Goal: Information Seeking & Learning: Compare options

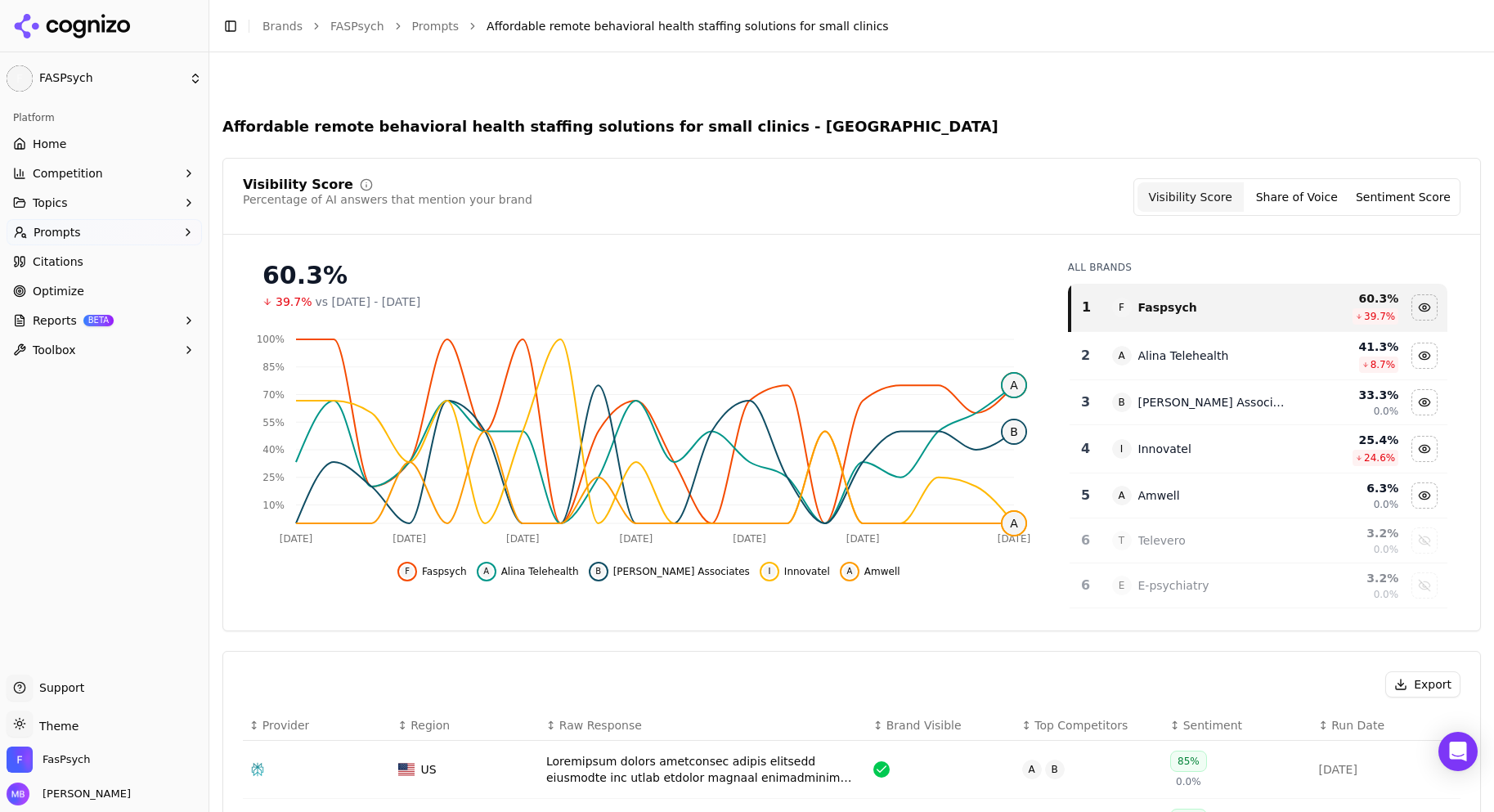
scroll to position [523, 0]
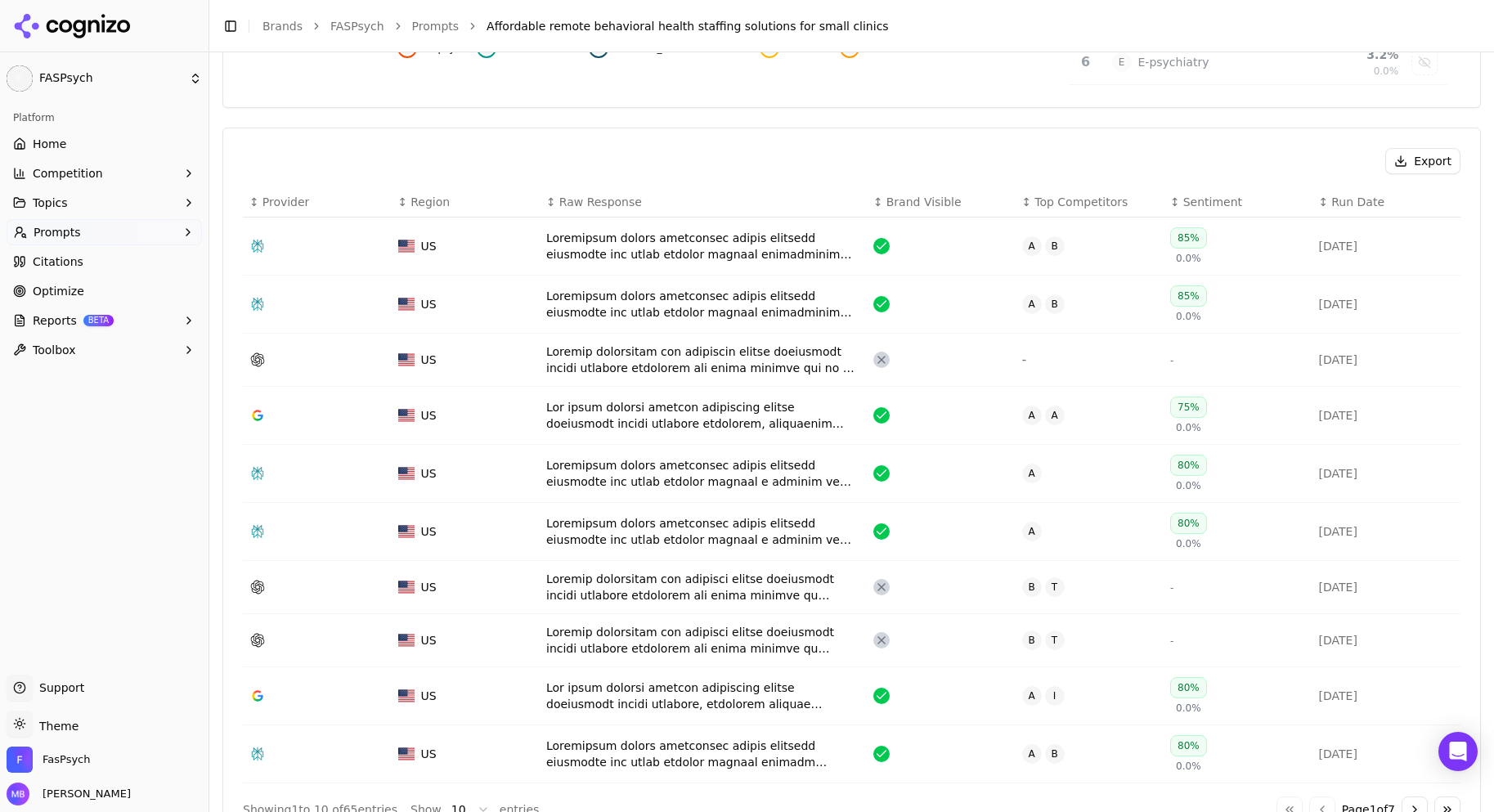
click at [122, 134] on link "Home" at bounding box center [104, 143] width 195 height 26
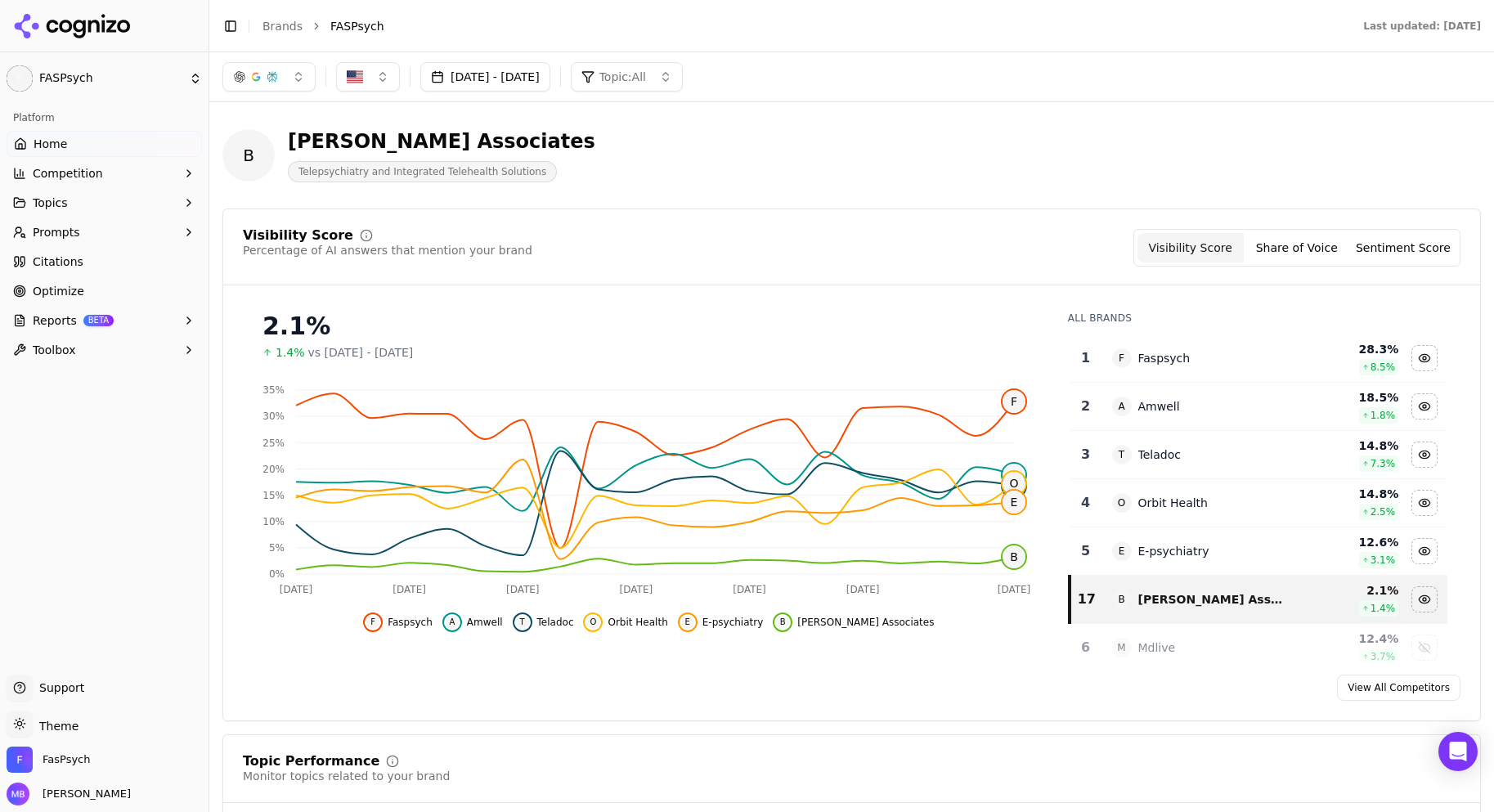
click at [602, 143] on div "B [PERSON_NAME] Associates Telepsychiatry and Integrated Telehealth Solutions" at bounding box center [588, 155] width 732 height 54
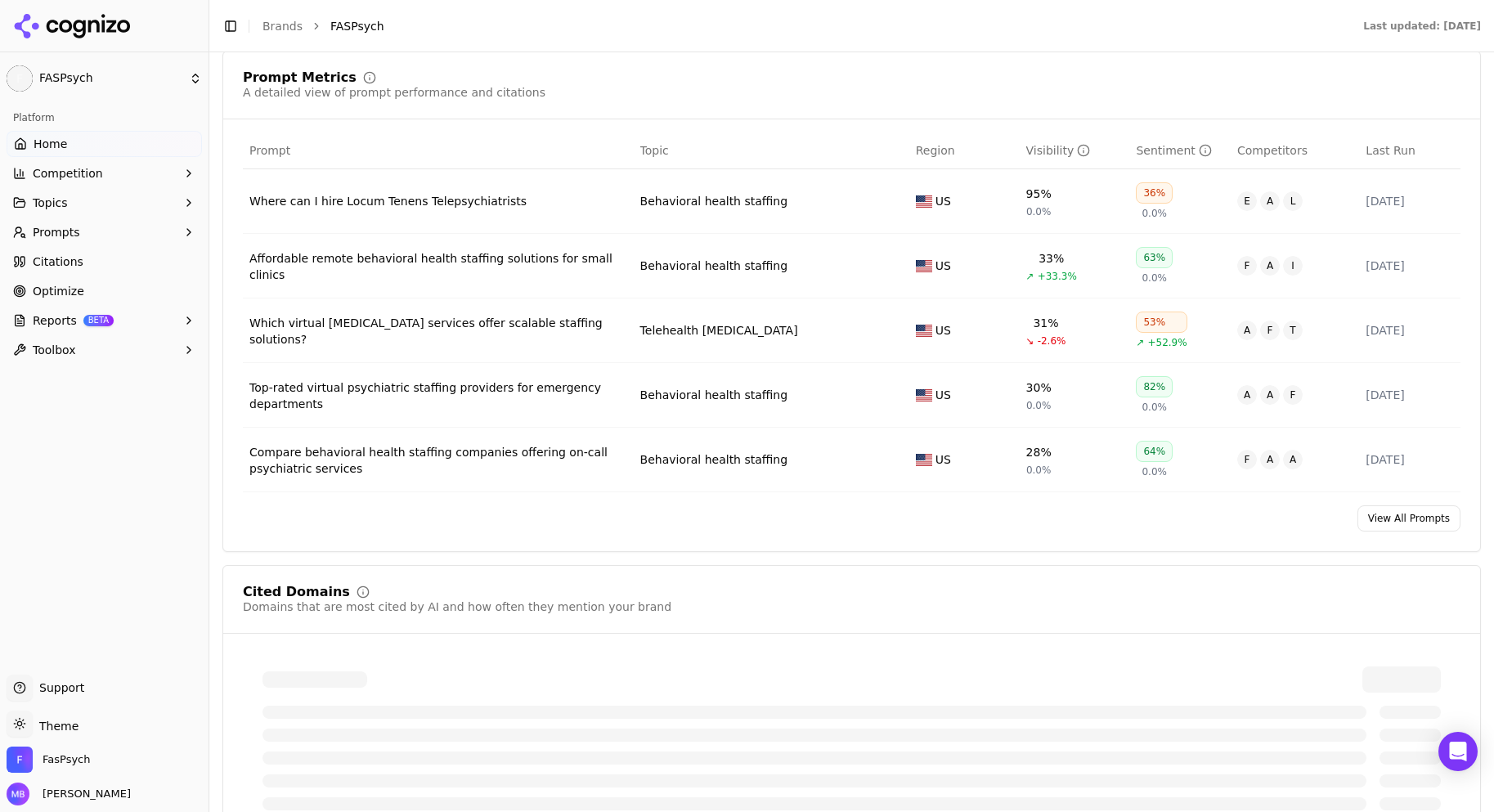
scroll to position [1275, 0]
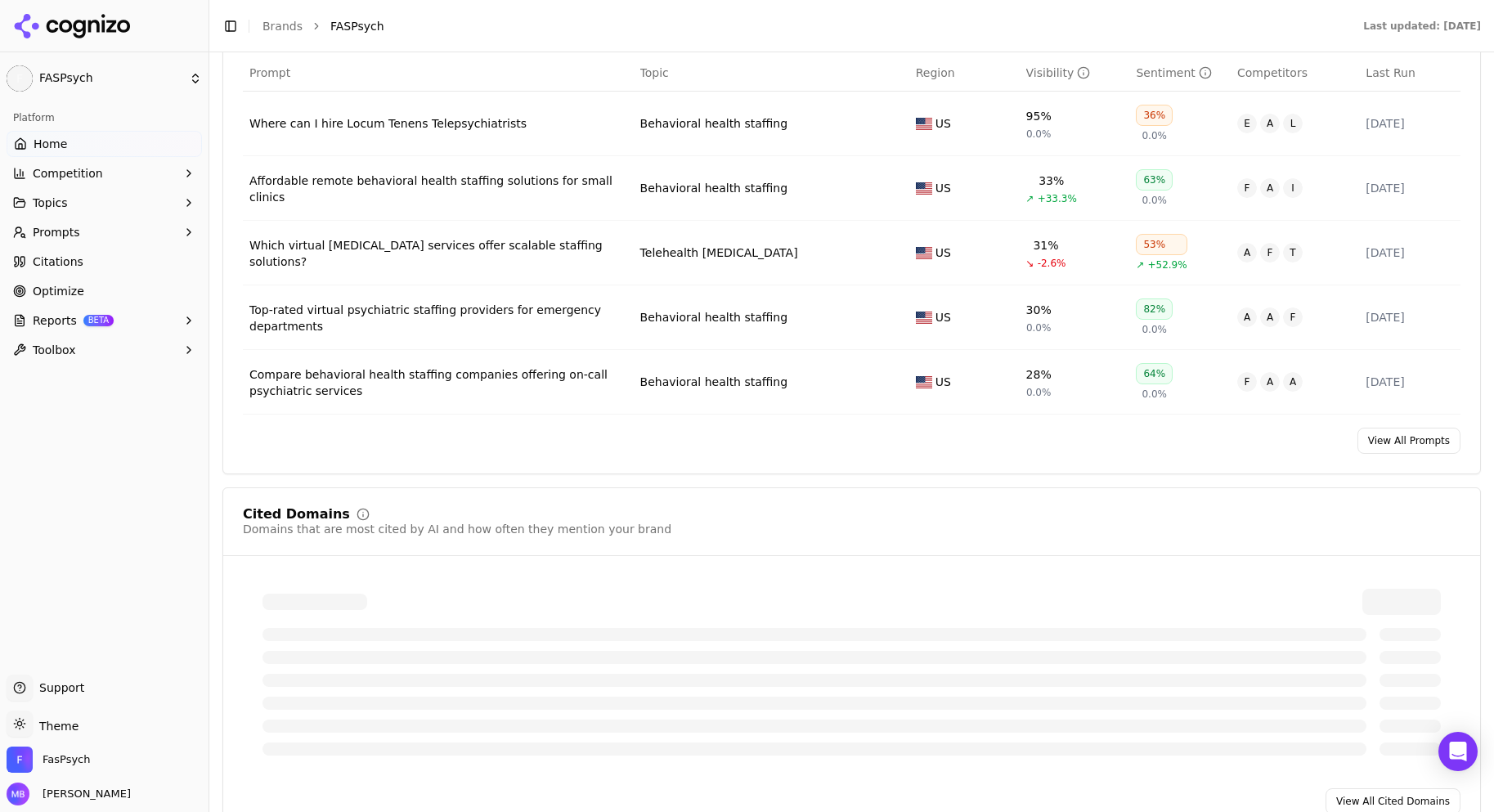
click at [449, 382] on div "Compare behavioral health staffing companies offering on-call psychiatric servi…" at bounding box center [438, 383] width 378 height 32
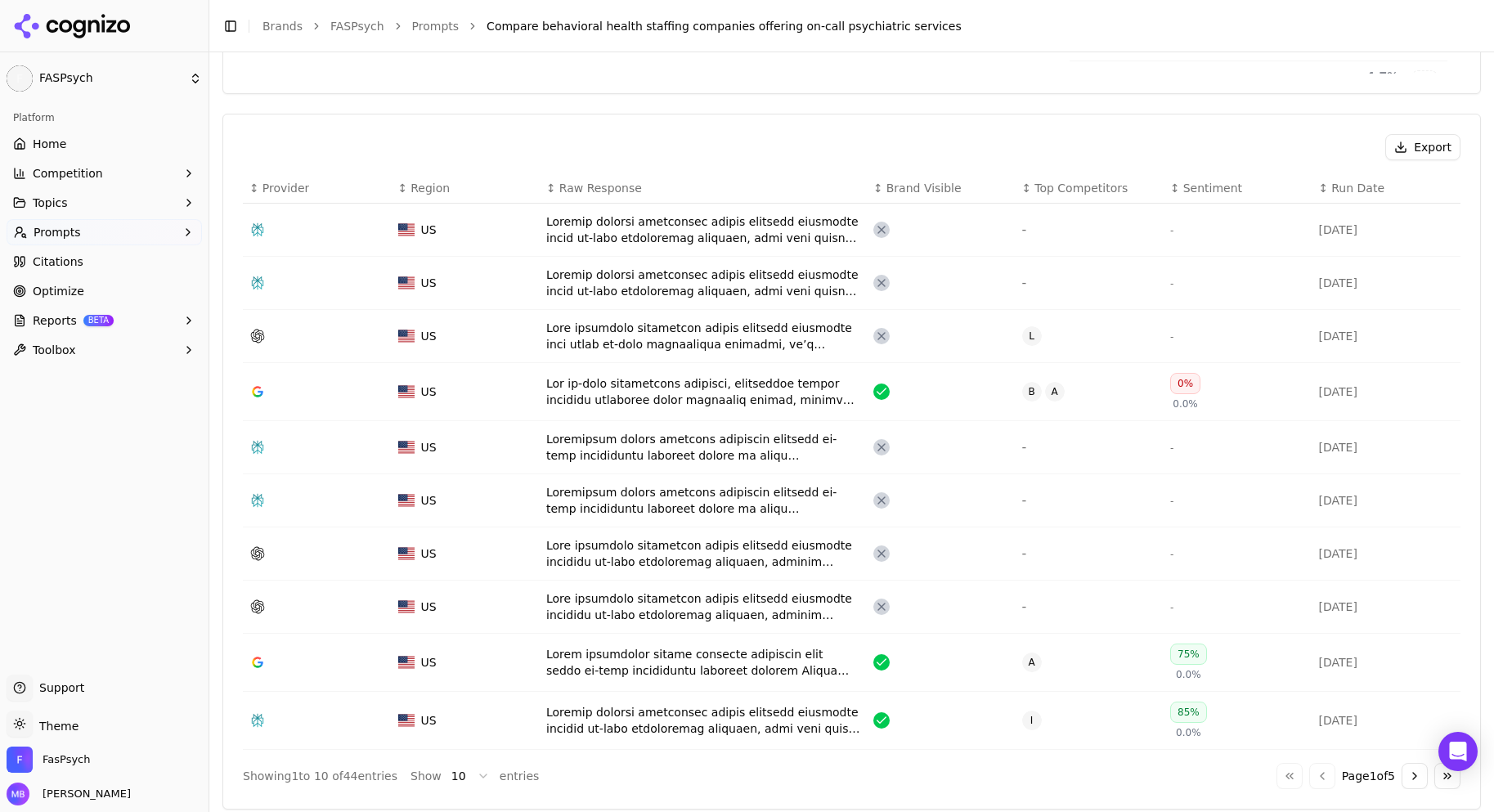
scroll to position [589, 0]
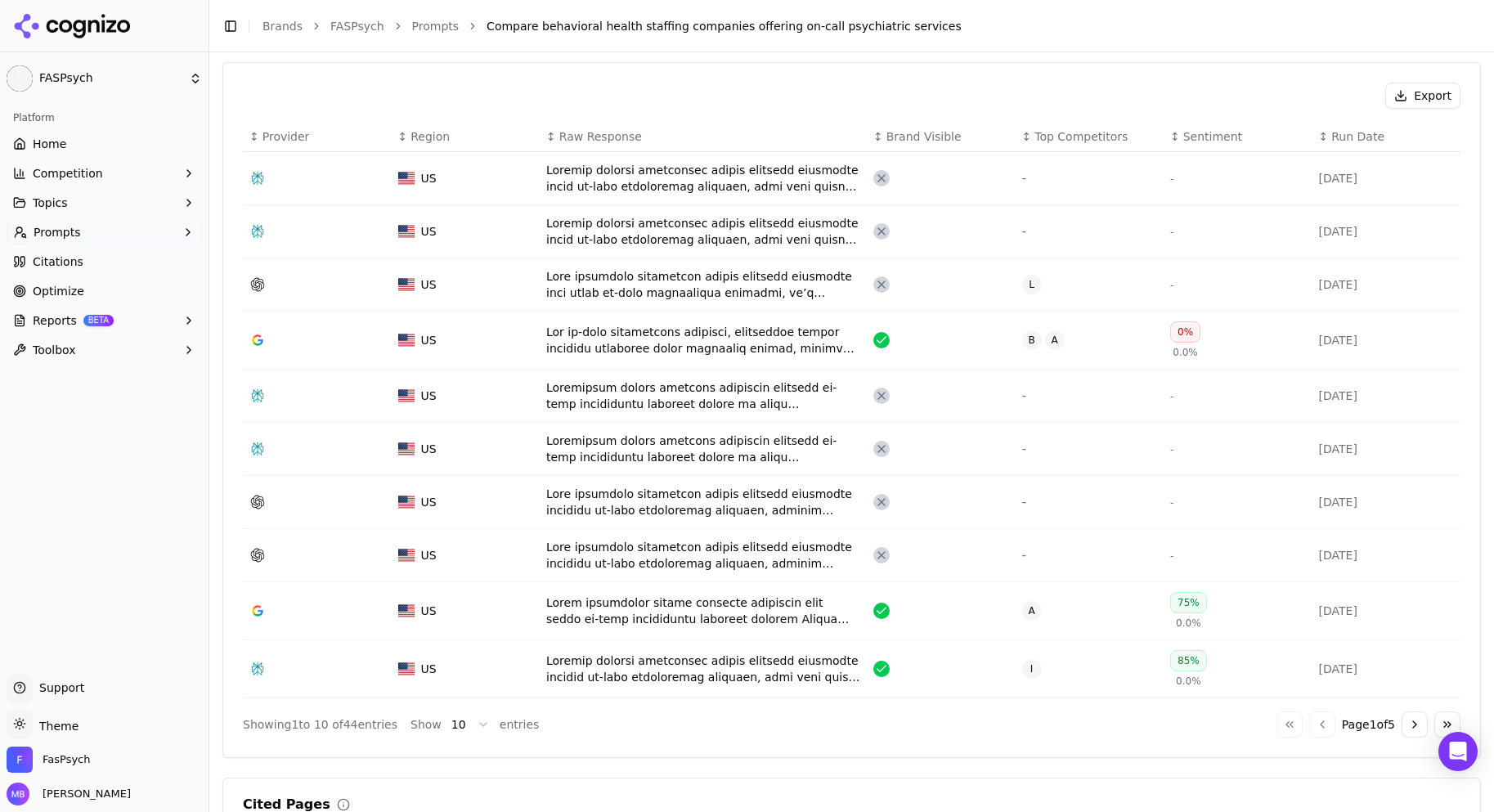
click at [617, 192] on div "Data table" at bounding box center [703, 178] width 314 height 32
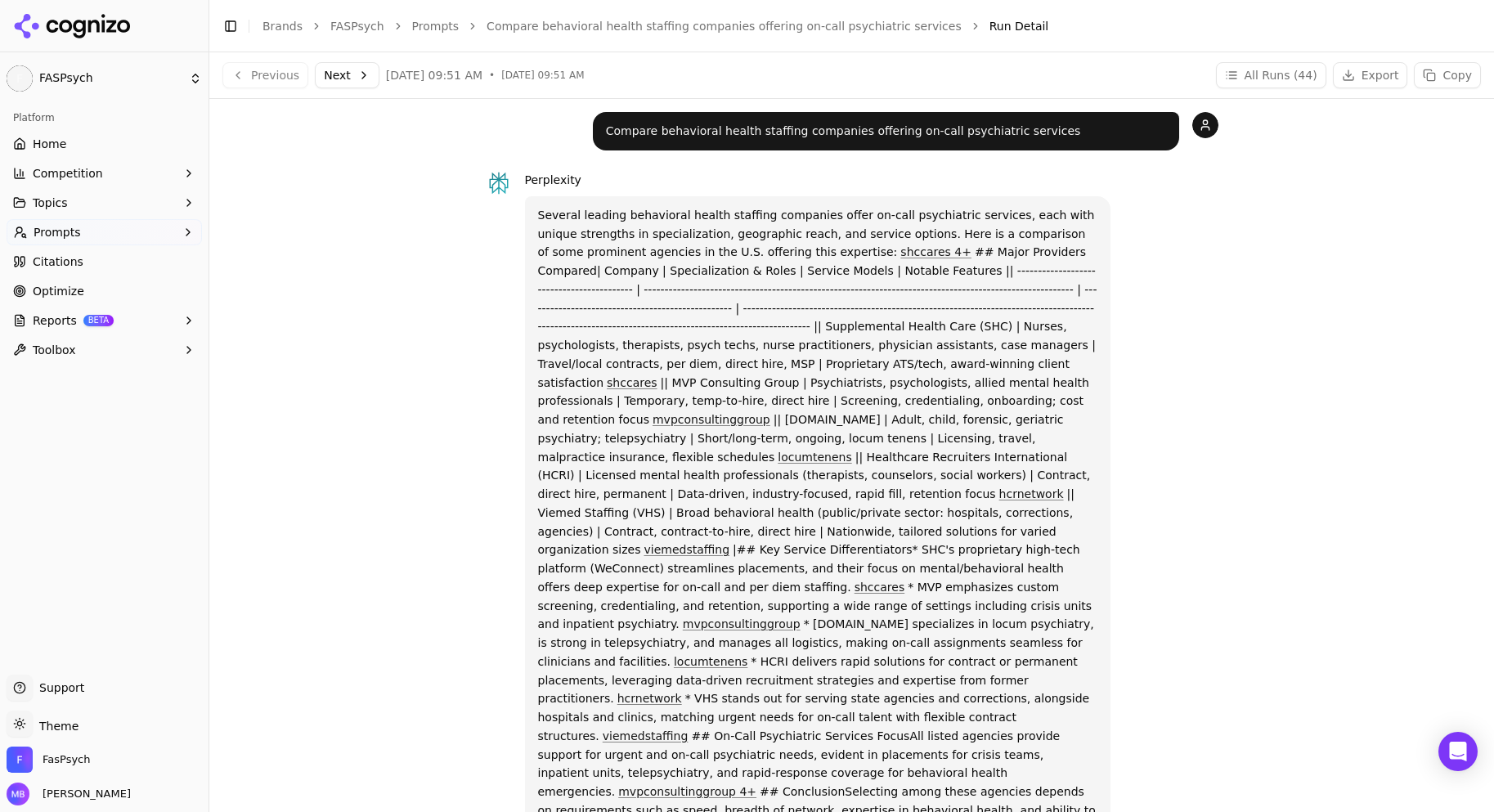
click at [157, 146] on link "Home" at bounding box center [104, 143] width 195 height 26
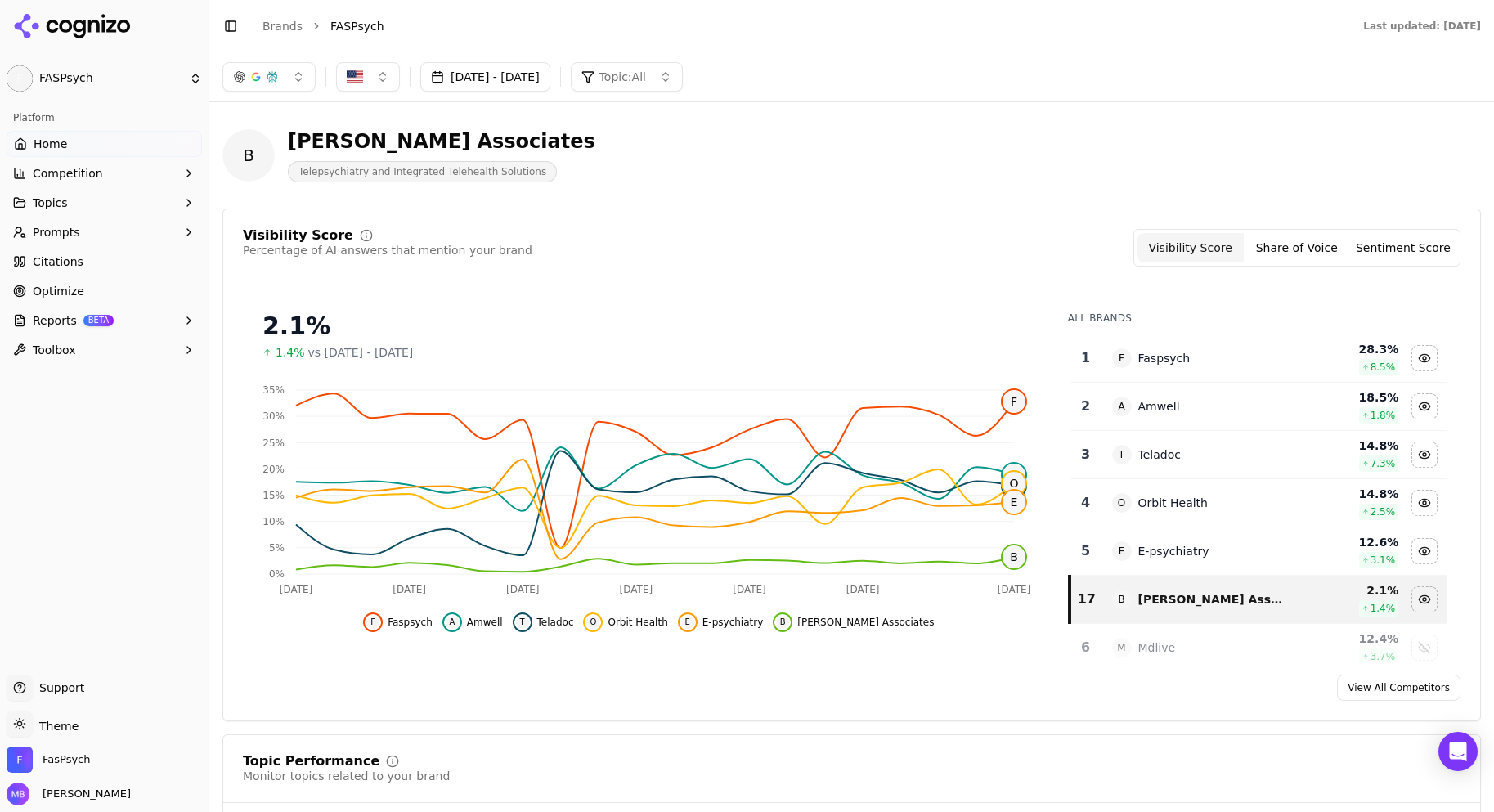
click at [830, 56] on div "[DATE] - [DATE] Topic: All" at bounding box center [851, 76] width 1284 height 49
click at [860, 94] on div "[DATE] - [DATE] Topic: All" at bounding box center [851, 76] width 1284 height 49
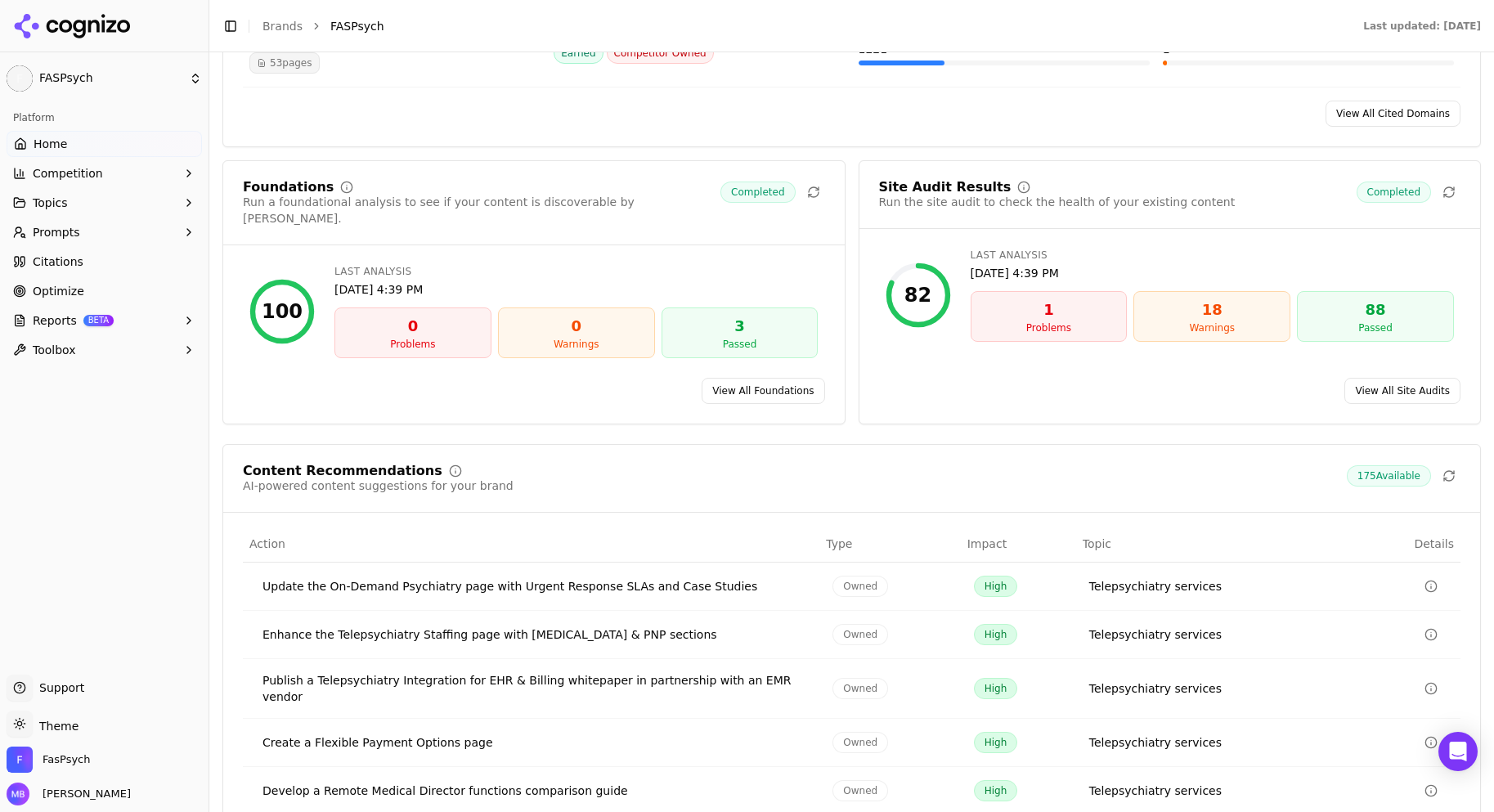
scroll to position [2198, 0]
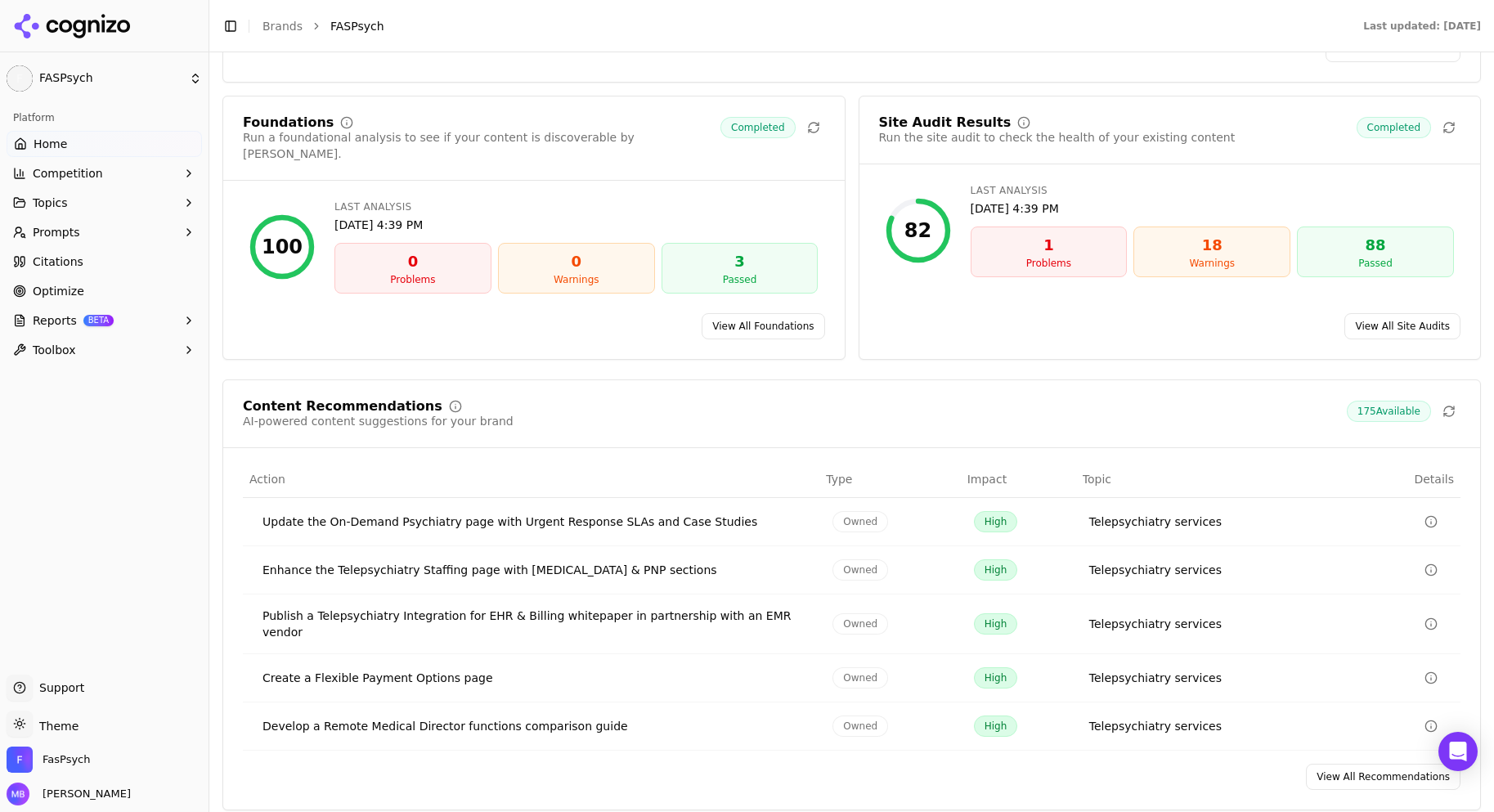
click at [557, 514] on div "Update the On-Demand Psychiatry page with Urgent Response SLAs and Case Studies" at bounding box center [534, 522] width 544 height 16
click at [150, 151] on link "Home" at bounding box center [104, 143] width 195 height 26
click at [138, 179] on button "Competition" at bounding box center [104, 173] width 195 height 26
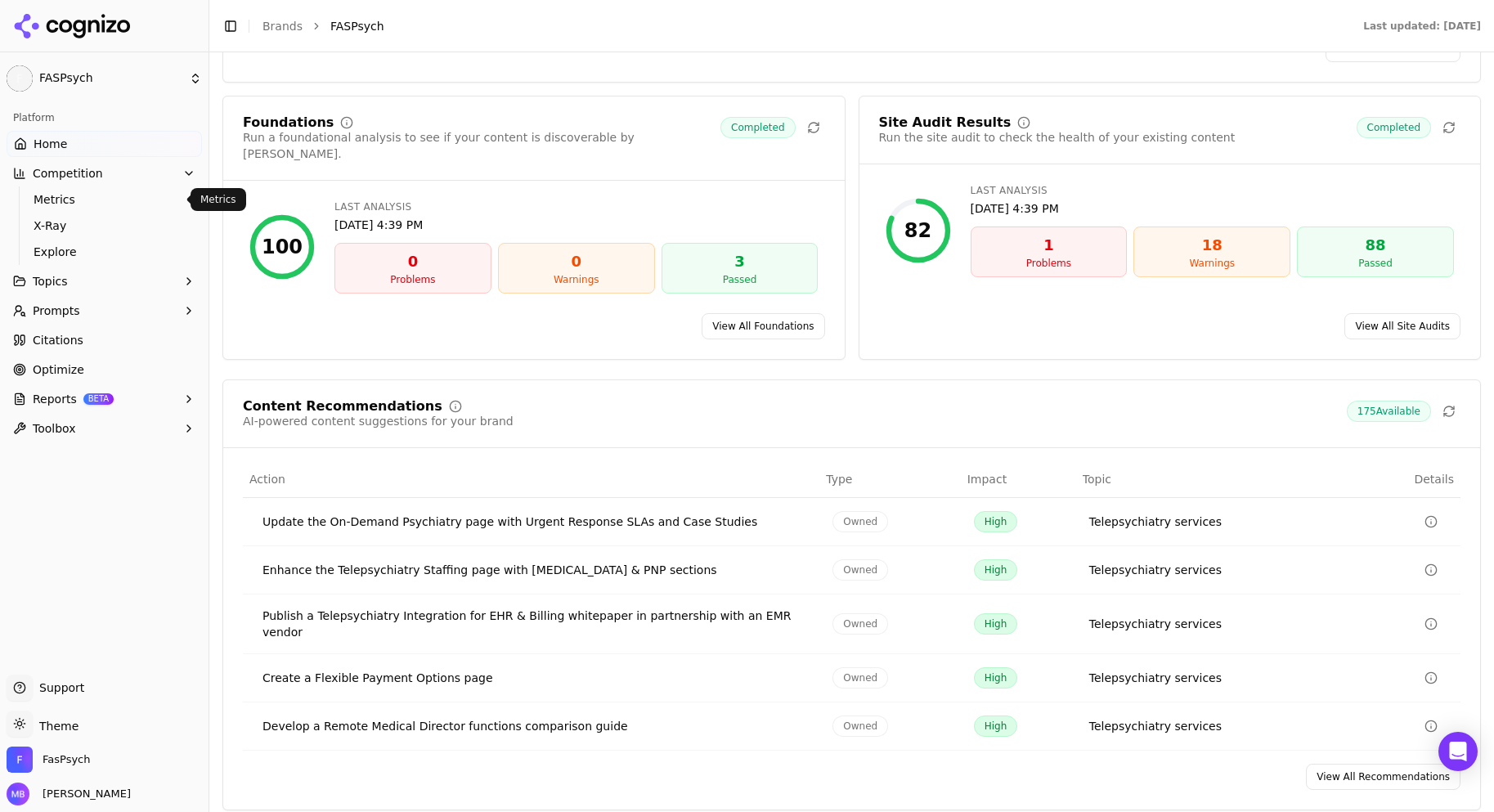
click at [118, 200] on span "Metrics" at bounding box center [104, 199] width 142 height 16
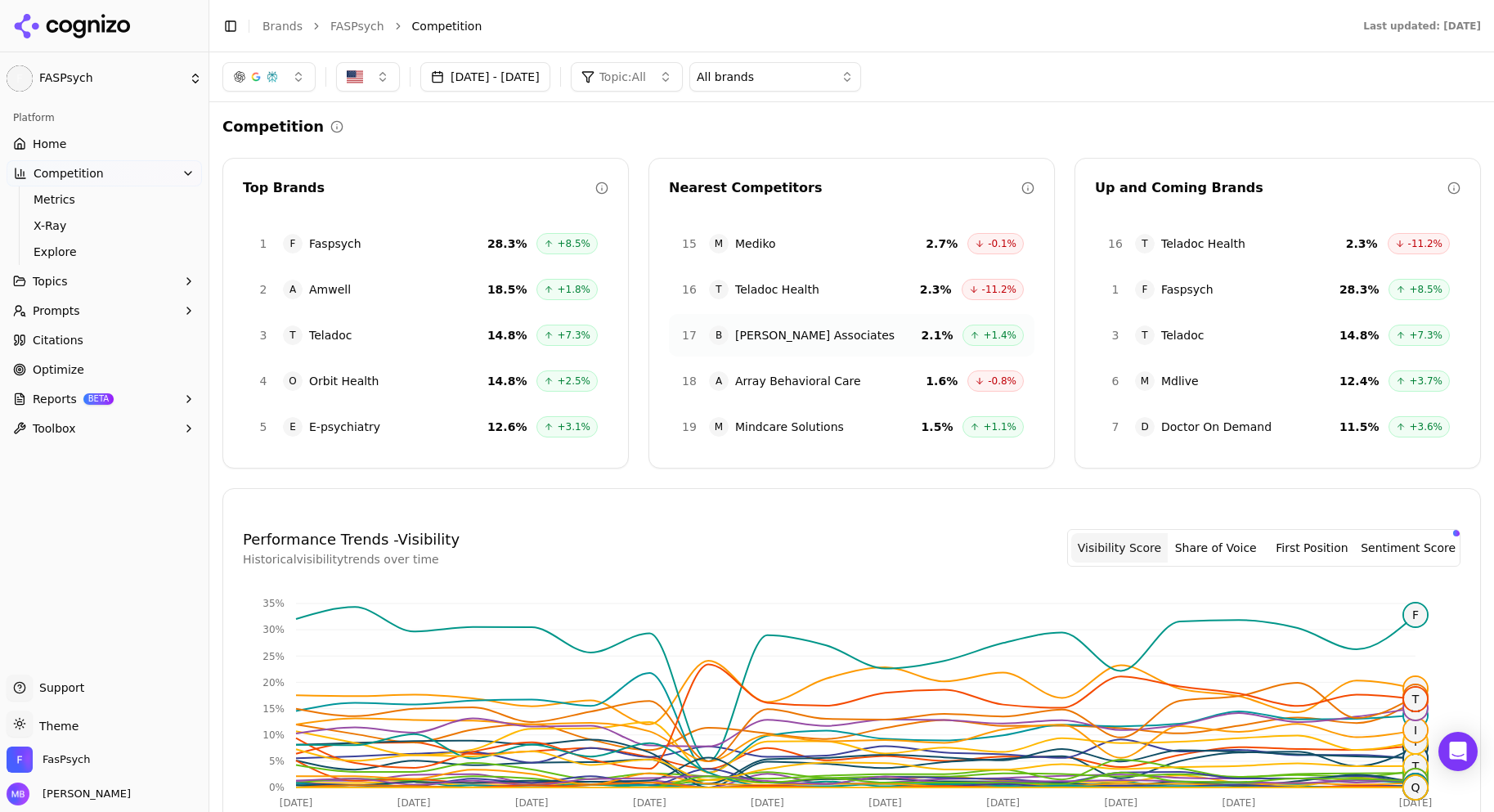
click at [231, 139] on div "Competition Top Brands 1 F Faspsych 28.3 % +8.5% 2 A Amwell 18.5 % +1.8% 3 T Te…" at bounding box center [851, 666] width 1258 height 1101
click at [803, 383] on span "Array Behavioral Care" at bounding box center [798, 381] width 126 height 16
click at [804, 378] on span "Array Behavioral Care" at bounding box center [798, 381] width 126 height 16
